Goal: Task Accomplishment & Management: Complete application form

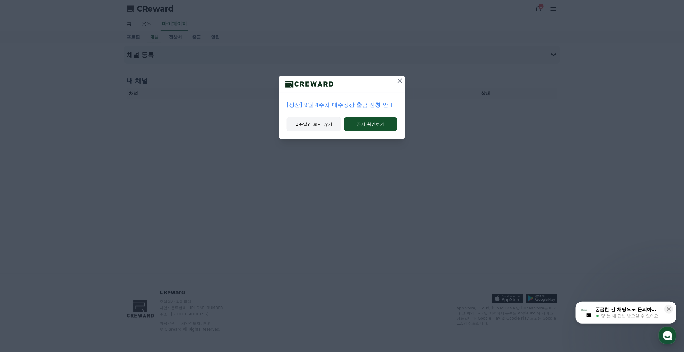
click at [324, 127] on button "1주일간 보지 않기" at bounding box center [314, 124] width 55 height 14
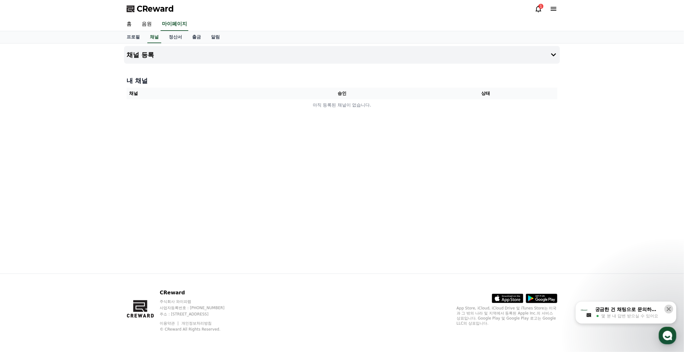
click at [670, 307] on icon at bounding box center [669, 309] width 6 height 6
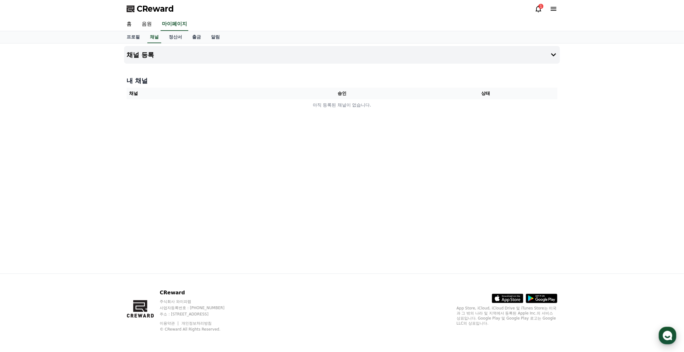
click at [671, 336] on use "button" at bounding box center [667, 335] width 9 height 9
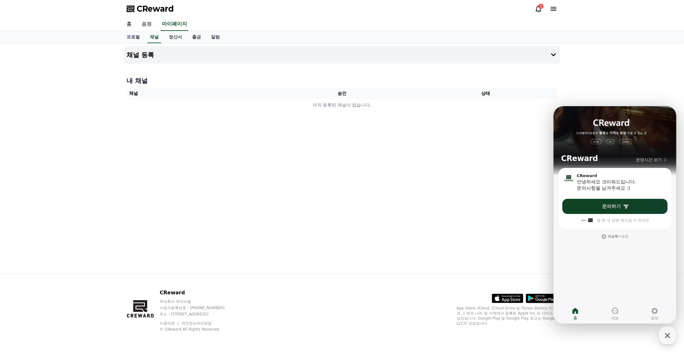
click at [614, 209] on link "문의하기" at bounding box center [614, 206] width 105 height 15
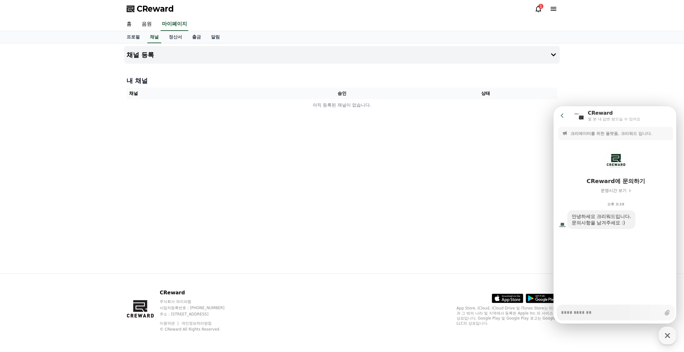
click at [406, 209] on div "채널 등록 내 채널 채널 승인 상태 아직 등록된 채널이 없습니다." at bounding box center [342, 158] width 441 height 230
drag, startPoint x: 410, startPoint y: 209, endPoint x: 407, endPoint y: 216, distance: 7.9
click at [409, 209] on div "채널 등록 내 채널 채널 승인 상태 아직 등록된 채널이 없습니다." at bounding box center [342, 158] width 441 height 230
drag, startPoint x: 441, startPoint y: 201, endPoint x: 547, endPoint y: 219, distance: 107.7
click at [447, 202] on div "채널 등록 내 채널 채널 승인 상태 아직 등록된 채널이 없습니다." at bounding box center [342, 158] width 441 height 230
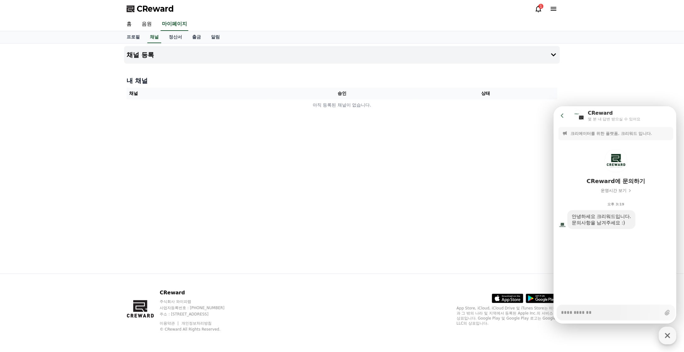
click at [673, 331] on icon "button" at bounding box center [667, 335] width 11 height 11
type textarea "*"
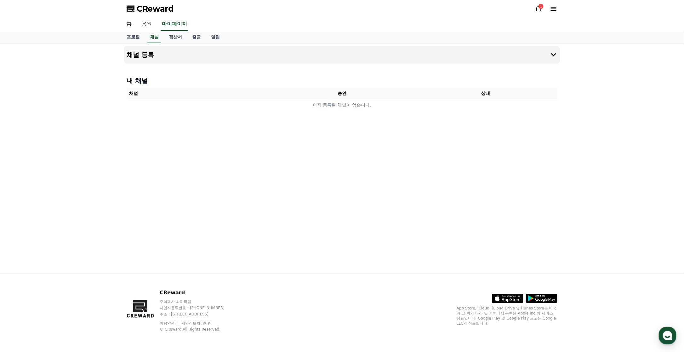
drag, startPoint x: 399, startPoint y: 181, endPoint x: 407, endPoint y: 185, distance: 9.4
click at [399, 181] on div "채널 등록 내 채널 채널 승인 상태 아직 등록된 채널이 없습니다." at bounding box center [342, 158] width 441 height 230
